Goal: Task Accomplishment & Management: Use online tool/utility

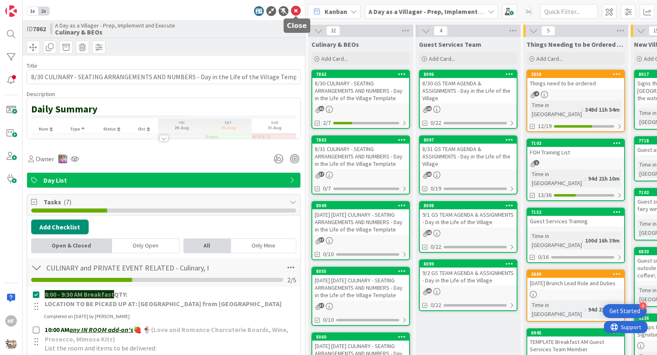
click at [297, 13] on icon at bounding box center [296, 11] width 10 height 10
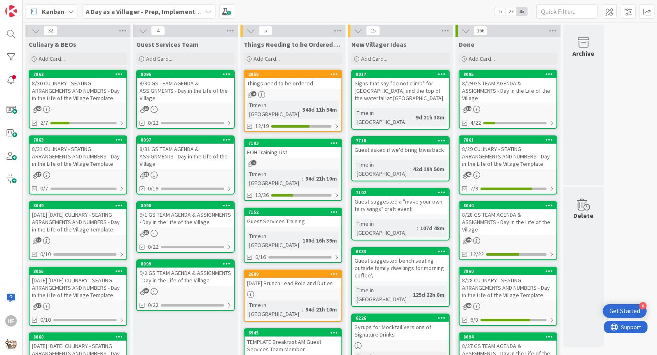
click at [87, 159] on div "8/31 CULINARY - SEATING ARRANGEMENTS AND NUMBERS - Day in the Life of the Villa…" at bounding box center [78, 156] width 97 height 25
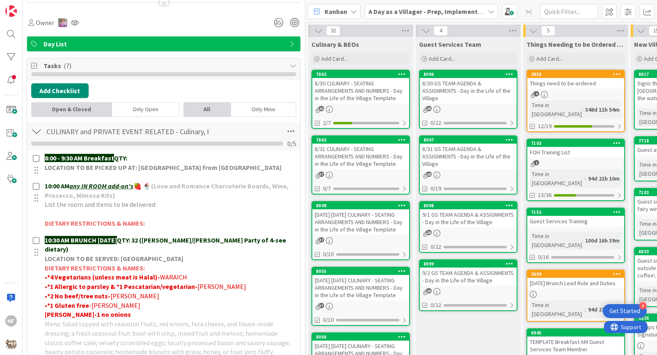
scroll to position [182, 0]
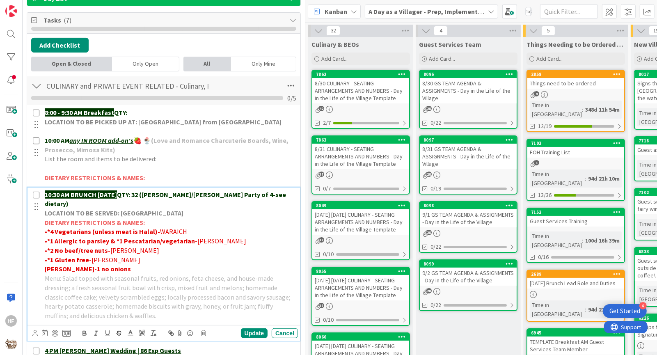
click at [153, 192] on strong "QTY: 32 ([PERSON_NAME]/[PERSON_NAME] Party of 4-see dietary)" at bounding box center [166, 199] width 243 height 18
click at [245, 328] on div "Update" at bounding box center [254, 333] width 27 height 10
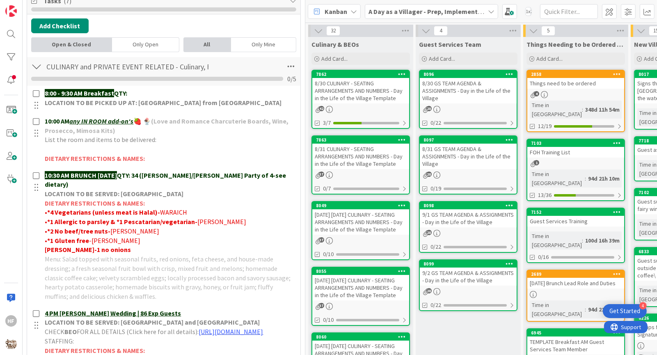
scroll to position [145, 0]
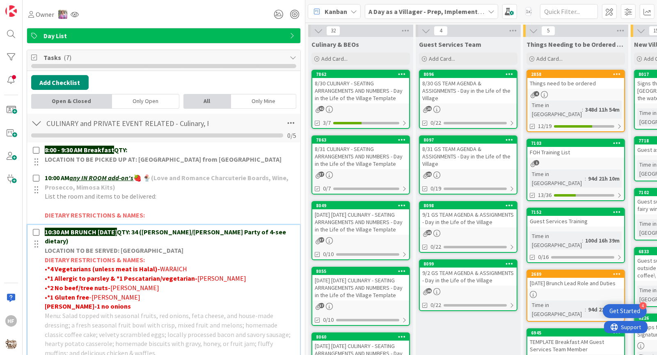
click at [151, 228] on strong "QTY: 34 ([PERSON_NAME]/[PERSON_NAME] Party of 4-see dietary)" at bounding box center [166, 237] width 243 height 18
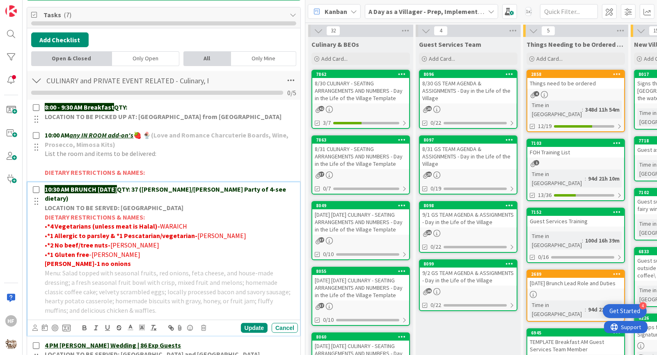
scroll to position [194, 0]
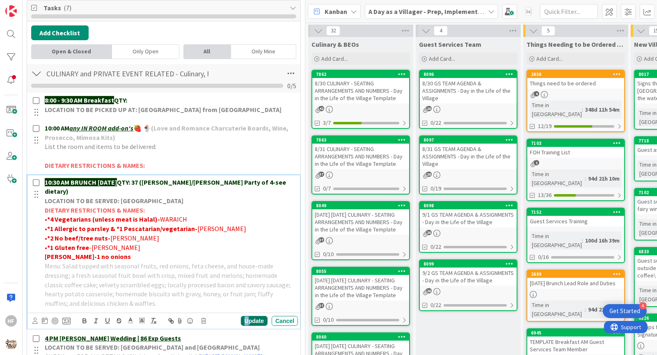
click at [250, 316] on div "Update" at bounding box center [254, 321] width 27 height 10
click at [152, 178] on p "10:30 AM BRUNCH [DATE] QTY: 37 ([PERSON_NAME]/[PERSON_NAME] Party of 4-see diet…" at bounding box center [170, 187] width 250 height 18
click at [259, 316] on div "Update" at bounding box center [254, 321] width 27 height 10
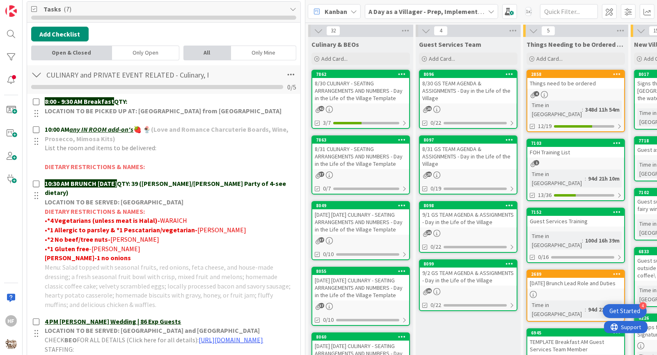
scroll to position [190, 0]
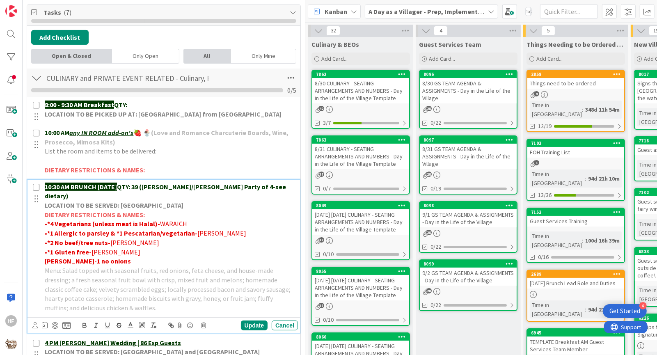
click at [154, 187] on strong "QTY: 39 ([PERSON_NAME]/[PERSON_NAME] Party of 4-see dietary)" at bounding box center [166, 192] width 243 height 18
click at [257, 321] on div "Update" at bounding box center [254, 326] width 27 height 10
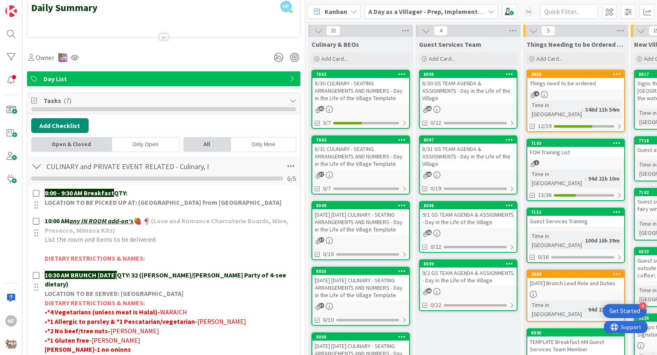
scroll to position [0, 0]
